Goal: Information Seeking & Learning: Learn about a topic

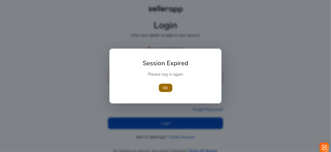
type input "**********"
click at [171, 86] on span "button" at bounding box center [166, 88] width 14 height 12
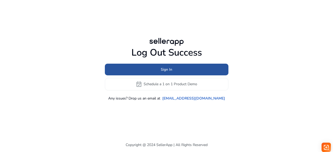
click at [175, 68] on span at bounding box center [167, 69] width 124 height 12
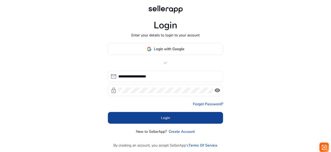
click at [156, 118] on span at bounding box center [165, 118] width 115 height 12
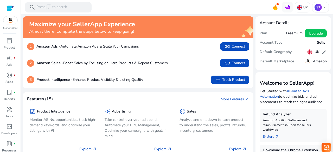
click at [131, 96] on mat-card "Features (15) More Features arrow_outward package Product Intelligence Monitor …" at bounding box center [138, 150] width 230 height 116
click at [152, 11] on mat-toolbar "search Press / to search [GEOGRAPHIC_DATA] ST keyboard_arrow_down" at bounding box center [177, 7] width 312 height 14
click at [75, 5] on div "search Press / to search" at bounding box center [58, 7] width 67 height 10
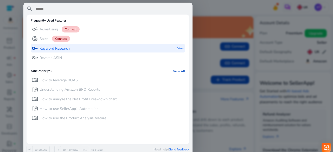
click at [66, 48] on p "Keyword Research" at bounding box center [55, 48] width 30 height 5
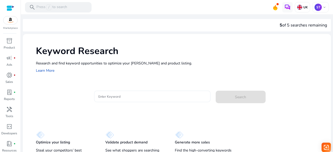
click at [118, 93] on div at bounding box center [152, 96] width 108 height 11
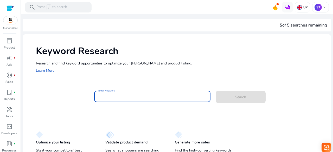
paste input "**********"
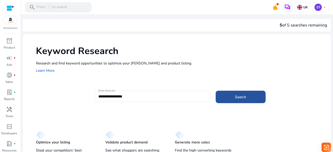
click at [235, 97] on span "Search" at bounding box center [240, 96] width 11 height 5
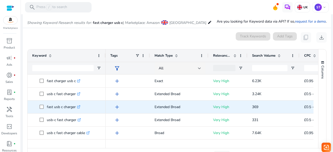
scroll to position [62, 0]
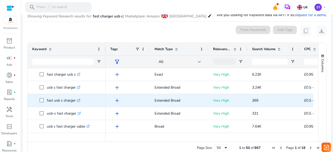
click at [192, 94] on div "Keyword Tags Match Type CPC" at bounding box center [173, 92] width 291 height 99
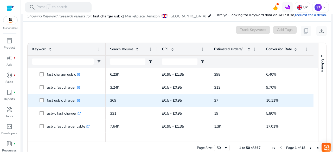
scroll to position [0, 142]
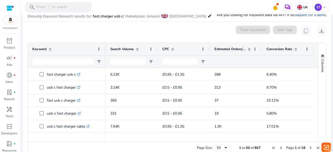
click at [165, 32] on div "0 keyword(s) selected Track Keywords Add Tags content_copy download" at bounding box center [177, 31] width 300 height 10
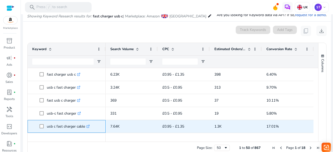
click at [82, 125] on p "usb c fast charger cable .st0{fill:#2c8af8}" at bounding box center [68, 126] width 43 height 11
click at [81, 127] on p "usb c fast charger cable .st0{fill:#2c8af8}" at bounding box center [68, 126] width 43 height 11
drag, startPoint x: 81, startPoint y: 127, endPoint x: 76, endPoint y: 126, distance: 5.0
click at [76, 126] on p "usb c fast charger cable .st0{fill:#2c8af8}" at bounding box center [68, 126] width 43 height 11
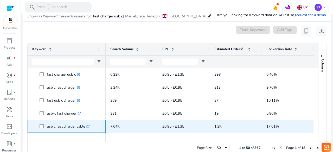
copy span "usb c fast charger cable .st0{fill:#2c8af8}"
click at [76, 126] on p "usb c fast charger cable .st0{fill:#2c8af8}" at bounding box center [68, 126] width 43 height 11
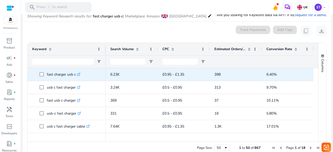
click at [69, 74] on p "fast charger usb c .st0{fill:#2c8af8}" at bounding box center [64, 74] width 34 height 11
copy span "fast charger usb c .st0{fill:#2c8af8}"
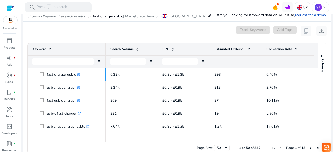
copy span "fast charger usb c .st0{fill:#2c8af8}"
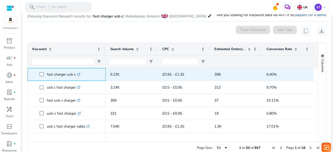
click at [73, 71] on p "fast charger usb c .st0{fill:#2c8af8}" at bounding box center [64, 74] width 34 height 11
click at [60, 77] on p "fast charger usb c .st0{fill:#2c8af8}" at bounding box center [64, 74] width 34 height 11
copy span "fast charger usb c .st0{fill:#2c8af8}"
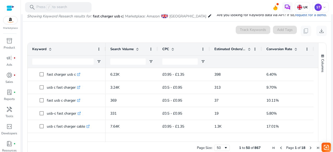
click at [177, 32] on div "0 keyword(s) selected Track Keywords Add Tags content_copy download" at bounding box center [177, 31] width 300 height 10
click at [184, 32] on div "0 keyword(s) selected Track Keywords Add Tags content_copy download" at bounding box center [177, 31] width 300 height 10
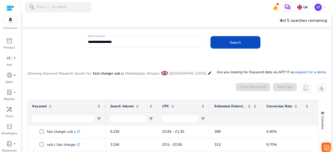
scroll to position [0, 0]
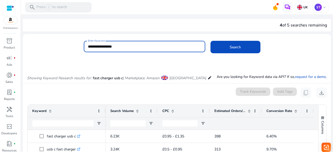
click at [134, 44] on input "**********" at bounding box center [144, 47] width 113 height 6
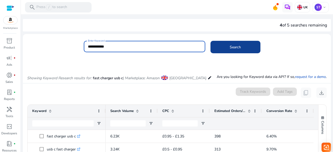
type input "**********"
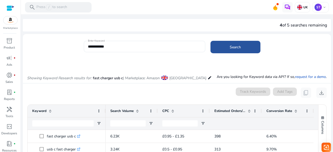
click at [224, 48] on span at bounding box center [235, 47] width 50 height 12
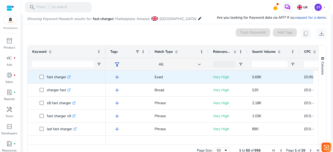
scroll to position [62, 0]
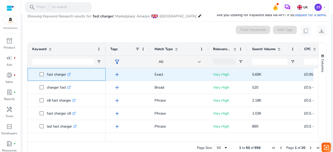
click at [51, 74] on p "fast charger .st0{fill:#2c8af8}" at bounding box center [59, 74] width 24 height 11
copy span "fast charger .st0{fill:#2c8af8}"
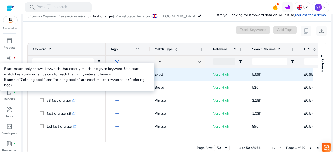
click at [161, 74] on p "Exact" at bounding box center [179, 74] width 49 height 11
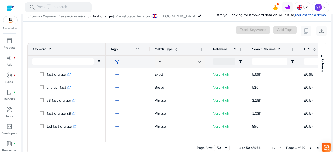
scroll to position [0, 144]
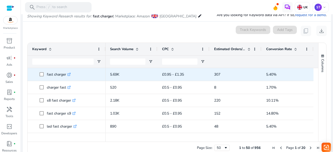
click at [110, 73] on span "5.69K" at bounding box center [114, 74] width 9 height 5
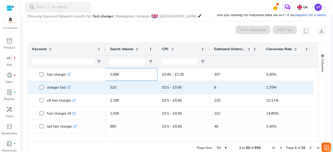
drag, startPoint x: 110, startPoint y: 73, endPoint x: 264, endPoint y: 80, distance: 154.1
click at [264, 80] on div "Exact Very High 5.69K £0.95 - £1.35 307 5.40%" at bounding box center [139, 74] width 350 height 13
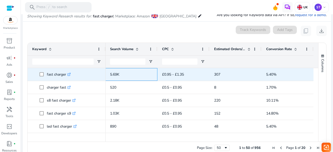
copy div "5.69K £0.95 - £1.35 307 5.40"
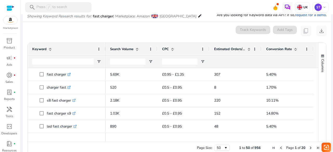
click at [115, 30] on div "0 keyword(s) selected Track Keywords Add Tags content_copy download" at bounding box center [177, 31] width 300 height 10
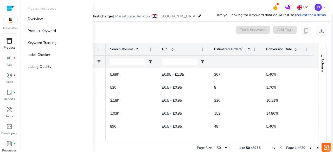
click at [9, 45] on p "Product" at bounding box center [9, 47] width 11 height 5
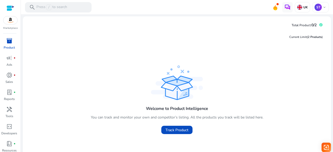
drag, startPoint x: 67, startPoint y: 5, endPoint x: 12, endPoint y: 43, distance: 66.4
click at [12, 43] on mat-sidenav-container "Marketplace inventory_2 Product campaign fiber_manual_record Ads donut_small fi…" at bounding box center [166, 76] width 333 height 152
click at [58, 43] on div "Current Limit (2 Products ) Welcome to Product Intelligence You can track and m…" at bounding box center [177, 99] width 300 height 140
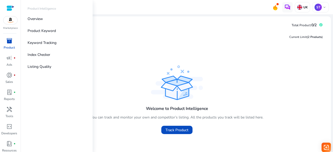
click at [12, 47] on p "Product" at bounding box center [9, 47] width 11 height 5
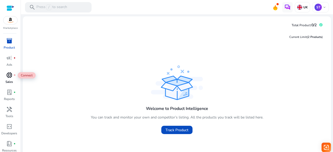
click at [12, 78] on span "donut_small" at bounding box center [9, 75] width 6 height 6
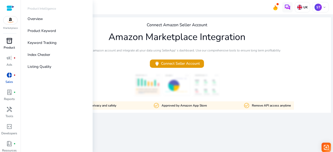
click at [12, 43] on span "inventory_2" at bounding box center [9, 41] width 6 height 6
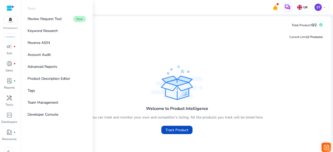
scroll to position [19, 0]
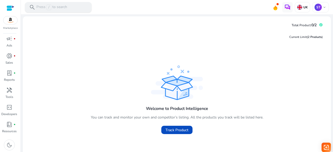
click at [61, 2] on div "search Press / to search" at bounding box center [58, 7] width 67 height 10
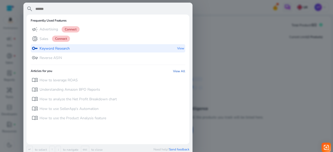
click at [47, 48] on p "Keyword Research" at bounding box center [55, 48] width 30 height 5
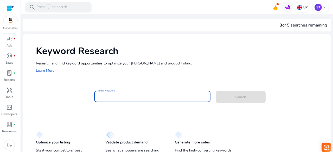
click at [124, 96] on input "Enter Keyword" at bounding box center [152, 97] width 108 height 6
click at [115, 94] on input "Enter Keyword" at bounding box center [152, 97] width 108 height 6
click at [122, 95] on input "Enter Keyword" at bounding box center [152, 97] width 108 height 6
paste input "**********"
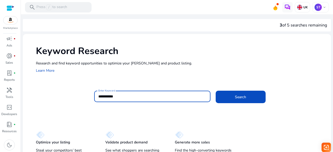
type input "**********"
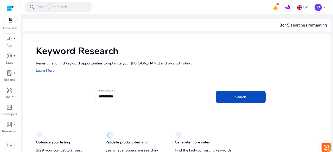
click at [237, 104] on div "**********" at bounding box center [210, 99] width 233 height 17
click at [237, 99] on span "Search" at bounding box center [240, 96] width 11 height 5
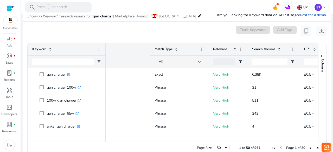
scroll to position [0, 144]
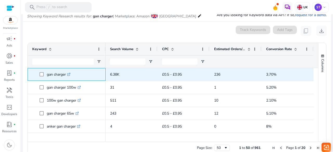
click at [50, 75] on p "gan charger .st0{fill:#2c8af8}" at bounding box center [59, 74] width 24 height 11
copy span "gan charger .st0{fill:#2c8af8}"
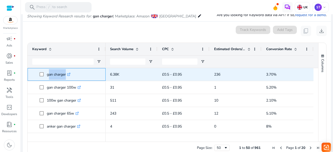
click at [58, 72] on p "gan charger .st0{fill:#2c8af8}" at bounding box center [59, 74] width 24 height 11
click at [59, 72] on p "gan charger .st0{fill:#2c8af8}" at bounding box center [59, 74] width 24 height 11
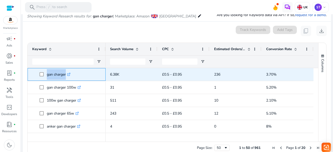
drag, startPoint x: 59, startPoint y: 72, endPoint x: 222, endPoint y: 66, distance: 163.4
click at [222, 66] on div "Keyword Match Type Relevance Score CPC" at bounding box center [173, 92] width 291 height 99
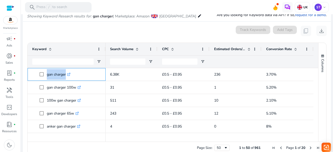
scroll to position [0, 0]
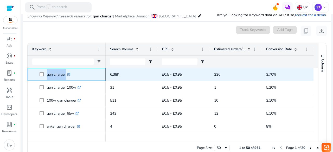
click at [49, 74] on p "gan charger .st0{fill:#2c8af8}" at bounding box center [59, 74] width 24 height 11
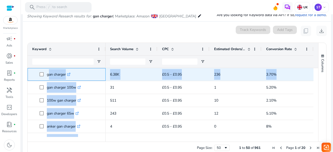
drag, startPoint x: 49, startPoint y: 74, endPoint x: 281, endPoint y: 76, distance: 232.0
click at [281, 76] on div "gan charger .st0{fill:#2c8af8} gan charger 100w .st0{fill:#2c8af8} 100w gan cha…" at bounding box center [171, 102] width 286 height 69
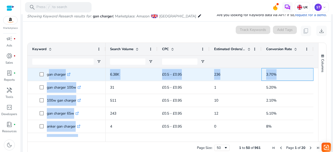
click at [281, 76] on span "3.70%" at bounding box center [287, 74] width 43 height 11
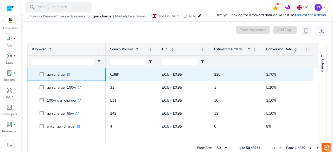
click at [51, 74] on p "gan charger .st0{fill:#2c8af8}" at bounding box center [59, 74] width 24 height 11
copy span "gan charger .st0{fill:#2c8af8}"
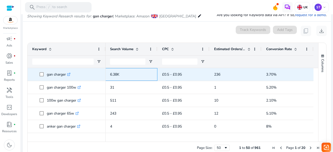
click at [110, 74] on span "6.38K" at bounding box center [114, 74] width 9 height 5
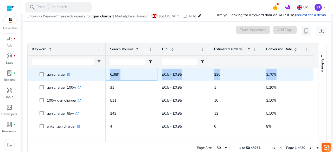
drag, startPoint x: 110, startPoint y: 74, endPoint x: 281, endPoint y: 76, distance: 171.2
click at [281, 76] on div "Exact Very High 6.38K £0.5 - £0.95 236 3.70%" at bounding box center [139, 74] width 350 height 13
copy div "6.38K £0.5 - £0.95 236 3.70%"
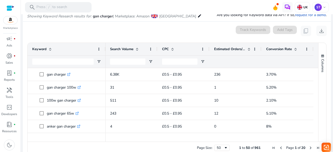
click at [190, 28] on div "0 keyword(s) selected Track Keywords Add Tags content_copy download" at bounding box center [177, 31] width 300 height 10
click at [120, 30] on div "0 keyword(s) selected Track Keywords Add Tags content_copy download" at bounding box center [177, 31] width 300 height 10
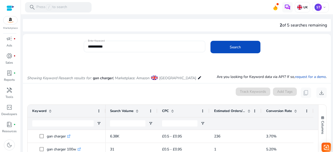
click at [147, 47] on input "**********" at bounding box center [144, 47] width 113 height 6
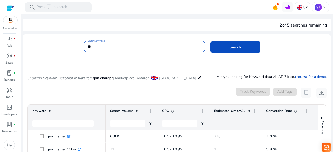
type input "*"
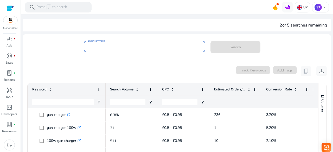
paste input "**********"
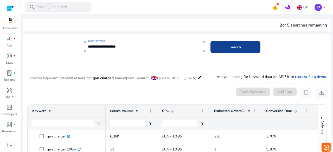
click at [238, 46] on span "Search" at bounding box center [235, 46] width 11 height 5
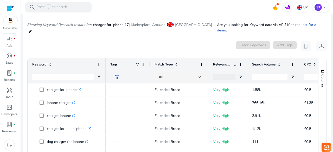
scroll to position [62, 0]
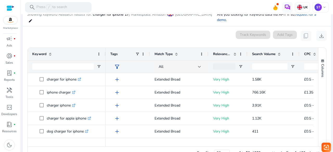
click at [218, 31] on div "0 keyword(s) selected Track Keywords Add Tags content_copy download" at bounding box center [177, 36] width 300 height 10
drag, startPoint x: 227, startPoint y: 142, endPoint x: 235, endPoint y: 142, distance: 8.1
click at [235, 147] on div "Page Size: 50 1 to 50 of 980 Page 1 of 20" at bounding box center [177, 153] width 299 height 12
click at [238, 147] on div "Page Size: 50 1 to 50 of 980 Page 1 of 20" at bounding box center [177, 153] width 299 height 12
click at [241, 142] on div at bounding box center [281, 144] width 350 height 5
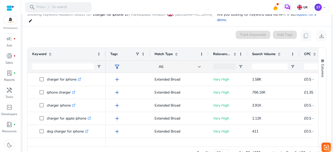
click at [241, 142] on div at bounding box center [281, 144] width 350 height 5
drag, startPoint x: 241, startPoint y: 139, endPoint x: 282, endPoint y: 143, distance: 40.7
click at [282, 143] on div "Drag here to set row groups Drag here to set column labels Keyword Tags 9" at bounding box center [176, 104] width 299 height 112
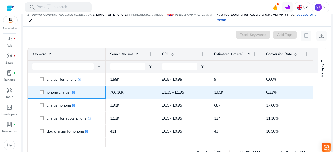
click at [48, 87] on p "iphone charger .st0{fill:#2c8af8}" at bounding box center [61, 92] width 29 height 11
copy span "iphone charger .st0{fill:#2c8af8}"
click at [110, 90] on span "766.16K" at bounding box center [117, 92] width 14 height 5
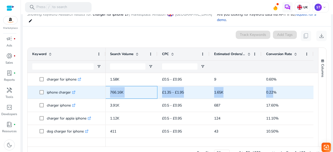
copy div "766.16K £1.35 - £1.95 1.65K 0.22"
drag, startPoint x: 110, startPoint y: 86, endPoint x: 265, endPoint y: 85, distance: 155.3
click at [265, 86] on div "Extended Broad Very High 766.16K £1.35 - £1.95 1.65K 0.22%" at bounding box center [139, 92] width 350 height 13
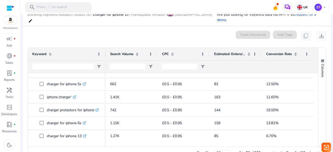
scroll to position [0, 0]
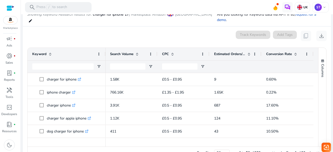
click at [185, 37] on mat-card "0 keyword(s) selected Track Keywords Add Tags content_copy download Press SPACE…" at bounding box center [177, 97] width 308 height 140
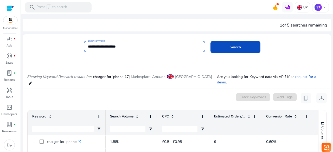
click at [142, 45] on input "**********" at bounding box center [144, 47] width 113 height 6
type input "*"
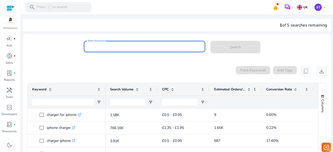
paste input "**********"
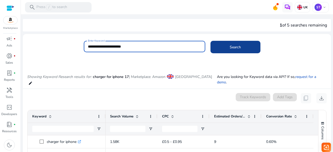
type input "**********"
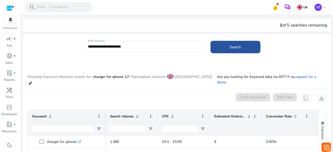
click at [233, 45] on span "Search" at bounding box center [235, 46] width 11 height 5
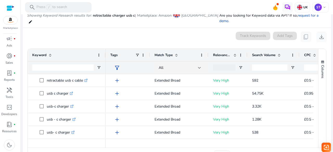
click at [158, 67] on mat-card "0 keyword(s) selected Track Keywords Add Tags content_copy download 1 to 50 of …" at bounding box center [177, 98] width 308 height 140
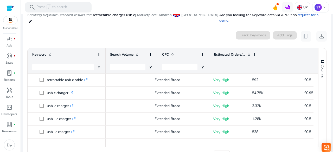
scroll to position [0, 144]
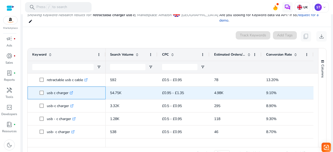
click at [66, 88] on p "usb c charger .st0{fill:#2c8af8}" at bounding box center [60, 93] width 26 height 11
copy span "usb c charger .st0{fill:#2c8af8}"
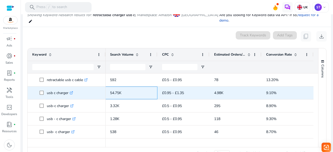
click at [110, 91] on span "54.75K" at bounding box center [115, 93] width 11 height 5
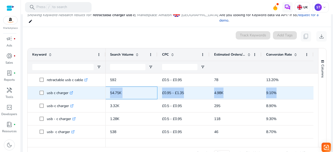
drag, startPoint x: 109, startPoint y: 86, endPoint x: 286, endPoint y: 89, distance: 176.9
click at [286, 89] on div "Extended Broad Very High 54.75K £0.95 - £1.35 4.98K 9.10%" at bounding box center [139, 93] width 350 height 13
copy div "54.75K £0.95 - £1.35 4.98K 9.10%"
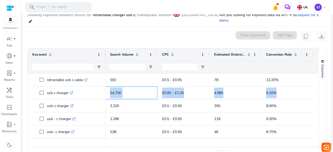
scroll to position [60, 0]
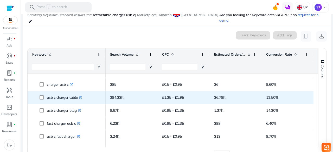
click at [75, 92] on p "usb c charger cable .st0{fill:#2c8af8}" at bounding box center [65, 97] width 36 height 11
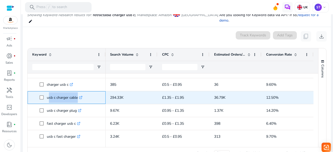
click at [75, 92] on p "usb c charger cable .st0{fill:#2c8af8}" at bounding box center [65, 97] width 36 height 11
copy span "usb c charger cable .st0{fill:#2c8af8}"
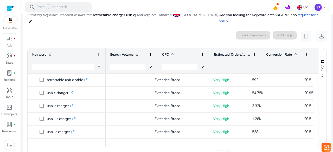
scroll to position [0, 144]
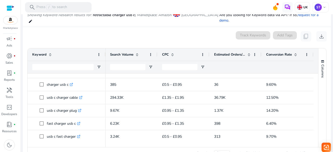
click at [197, 31] on div "0 keyword(s) selected Track Keywords Add Tags content_copy download" at bounding box center [177, 36] width 300 height 10
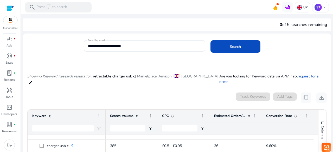
scroll to position [0, 0]
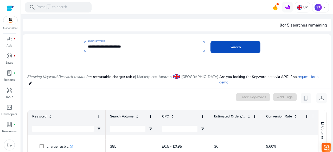
click at [162, 46] on input "**********" at bounding box center [144, 47] width 113 height 6
drag, startPoint x: 162, startPoint y: 46, endPoint x: 80, endPoint y: 43, distance: 82.3
click at [80, 43] on div "**********" at bounding box center [175, 49] width 304 height 17
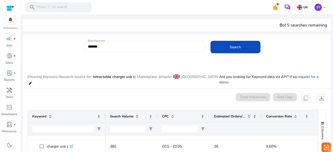
click at [121, 60] on mat-card "Enter Keyword ******* Search" at bounding box center [177, 49] width 308 height 25
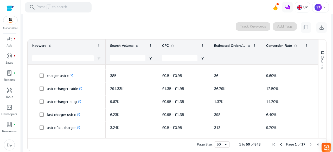
click at [148, 13] on mat-toolbar "search Press / to search [GEOGRAPHIC_DATA] ST keyboard_arrow_down" at bounding box center [177, 7] width 312 height 14
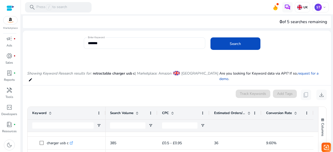
scroll to position [0, 0]
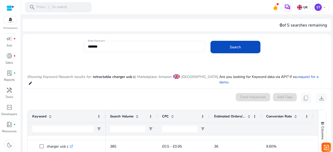
click at [124, 39] on mat-card "Enter Keyword ******* Search" at bounding box center [177, 49] width 308 height 25
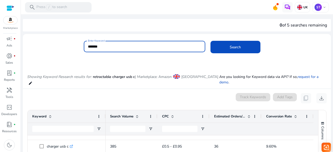
click at [121, 44] on input "*******" at bounding box center [144, 47] width 113 height 6
click at [109, 45] on input "*******" at bounding box center [144, 47] width 113 height 6
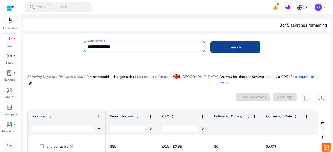
type input "**********"
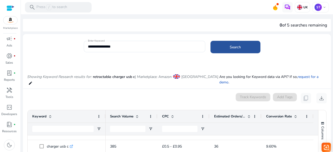
click at [226, 53] on span at bounding box center [235, 47] width 50 height 12
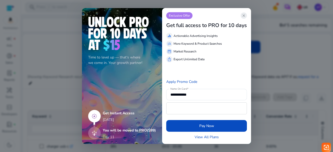
click at [244, 18] on span "close" at bounding box center [244, 16] width 4 height 4
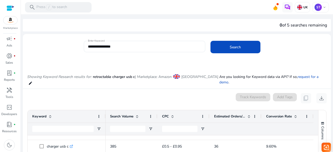
click at [201, 61] on mat-card "**********" at bounding box center [177, 49] width 308 height 25
click at [216, 43] on span at bounding box center [235, 47] width 50 height 12
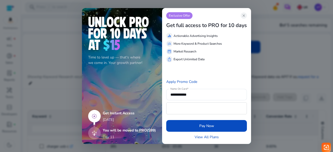
click at [213, 70] on div at bounding box center [206, 68] width 81 height 12
click at [222, 62] on div "ios_share Export Unlimited Data" at bounding box center [206, 59] width 81 height 6
click at [244, 15] on span "close" at bounding box center [244, 16] width 4 height 4
